Goal: Check status: Check status

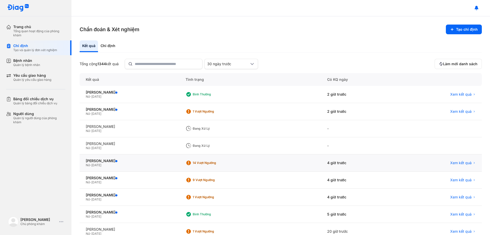
scroll to position [49, 0]
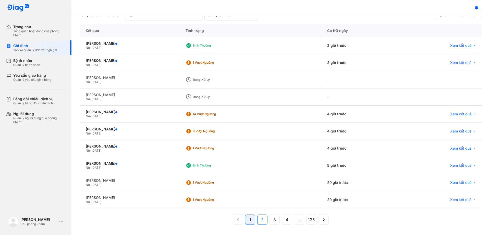
click at [262, 218] on button "2" at bounding box center [262, 219] width 10 height 10
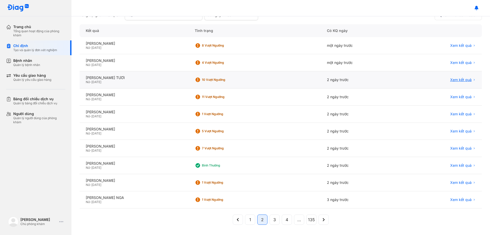
click at [451, 80] on span "Xem kết quả" at bounding box center [460, 79] width 21 height 5
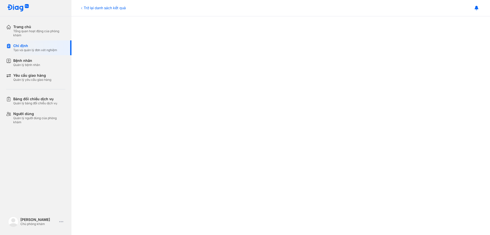
scroll to position [255, 0]
drag, startPoint x: 93, startPoint y: 7, endPoint x: 90, endPoint y: 7, distance: 3.3
click at [93, 7] on div "Trở lại danh sách kết quả" at bounding box center [103, 7] width 46 height 5
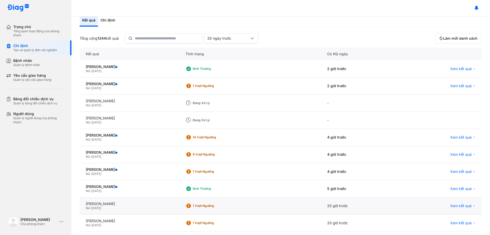
scroll to position [49, 0]
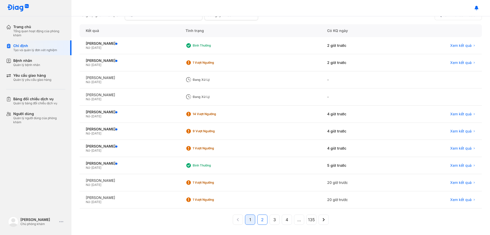
click at [257, 219] on button "2" at bounding box center [262, 219] width 10 height 10
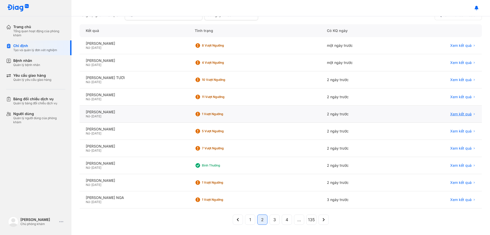
click at [458, 113] on span "Xem kết quả" at bounding box center [460, 114] width 21 height 5
